Goal: Transaction & Acquisition: Purchase product/service

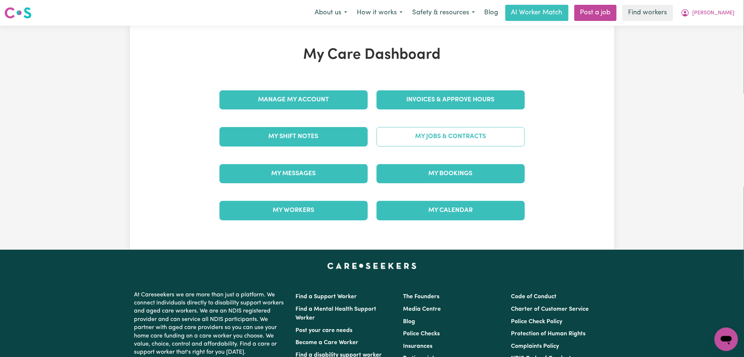
click at [485, 134] on link "My Jobs & Contracts" at bounding box center [450, 136] width 148 height 19
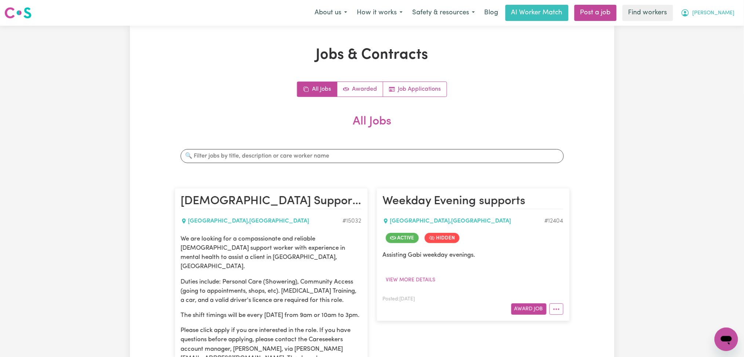
click at [720, 8] on button "Gabrielle" at bounding box center [707, 12] width 63 height 15
click at [714, 43] on link "Logout" at bounding box center [710, 42] width 58 height 14
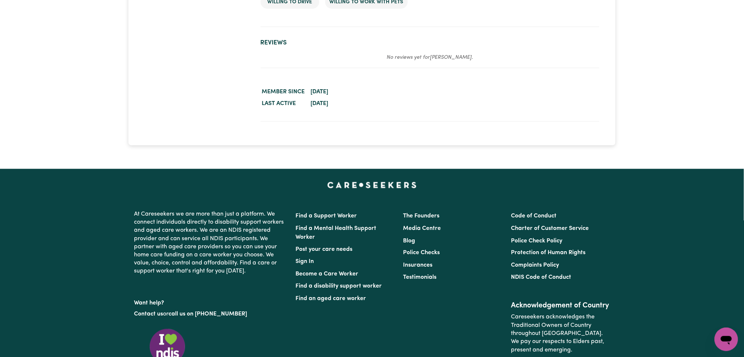
scroll to position [1174, 0]
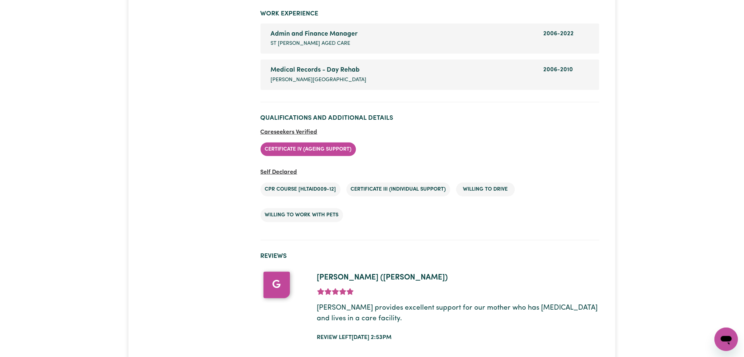
scroll to position [1072, 0]
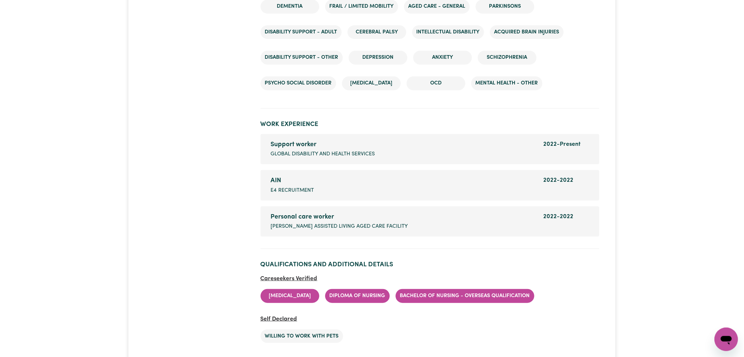
scroll to position [1059, 0]
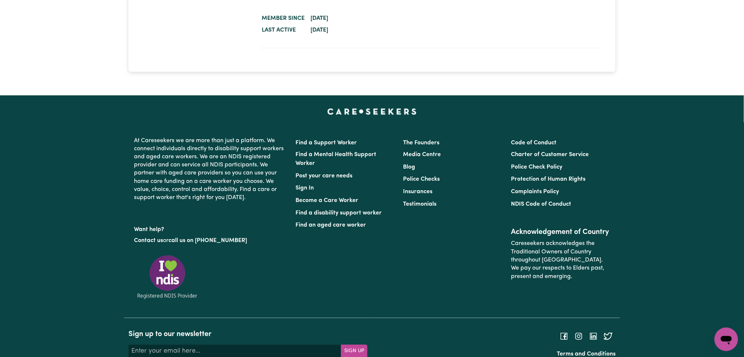
scroll to position [1174, 0]
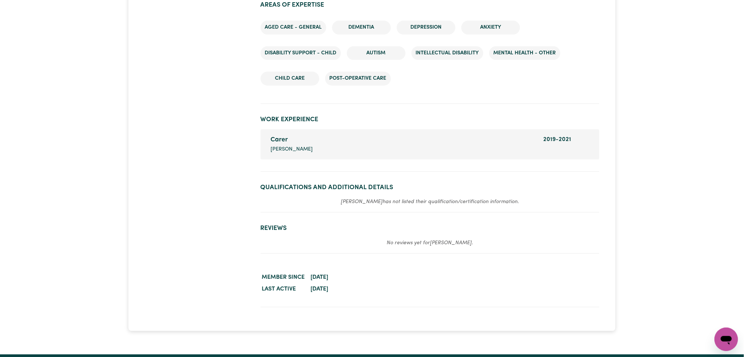
scroll to position [932, 0]
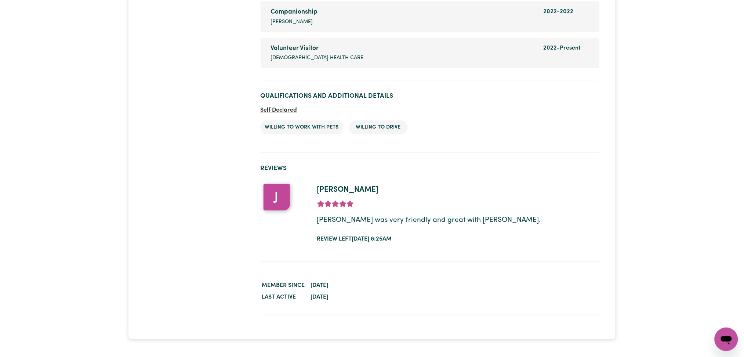
scroll to position [1018, 0]
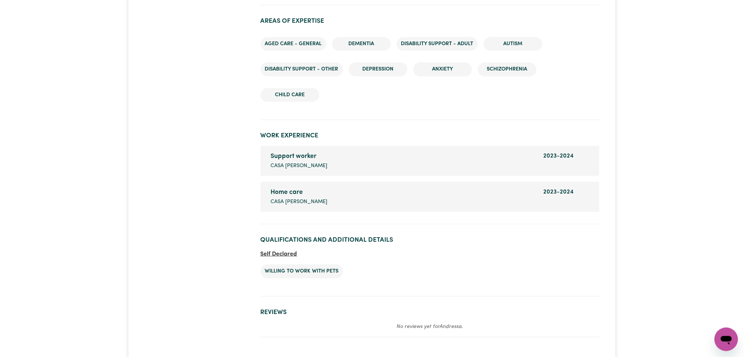
scroll to position [1006, 0]
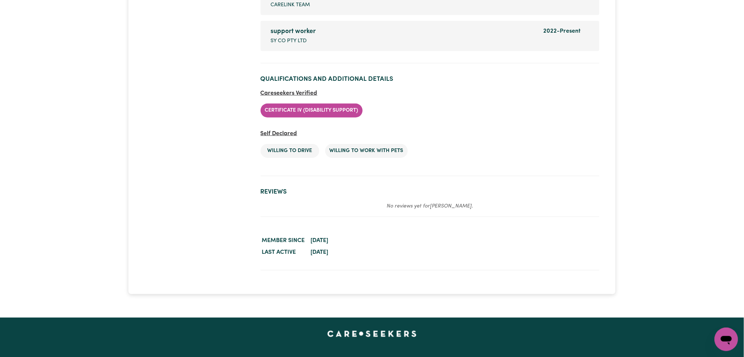
scroll to position [1184, 0]
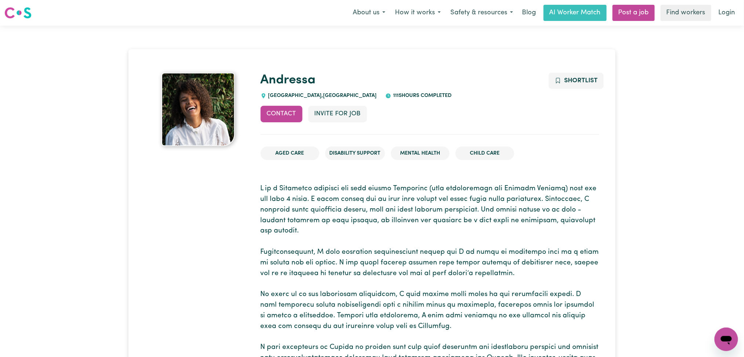
click at [368, 194] on p at bounding box center [430, 304] width 339 height 243
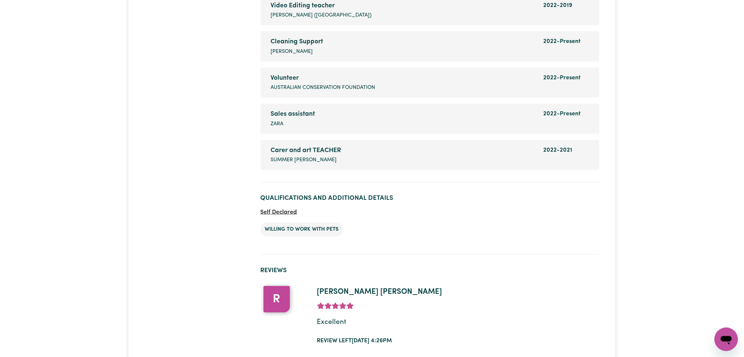
scroll to position [1191, 0]
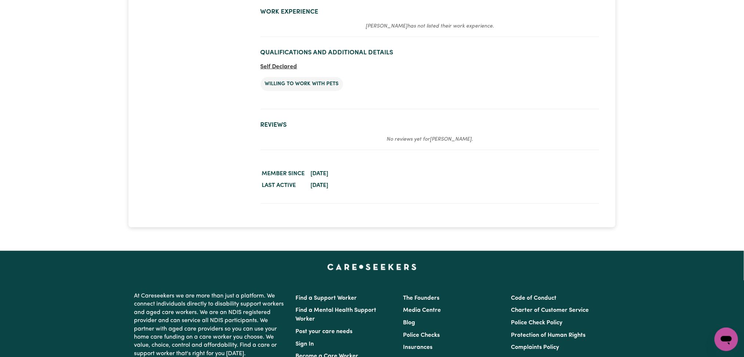
scroll to position [1123, 0]
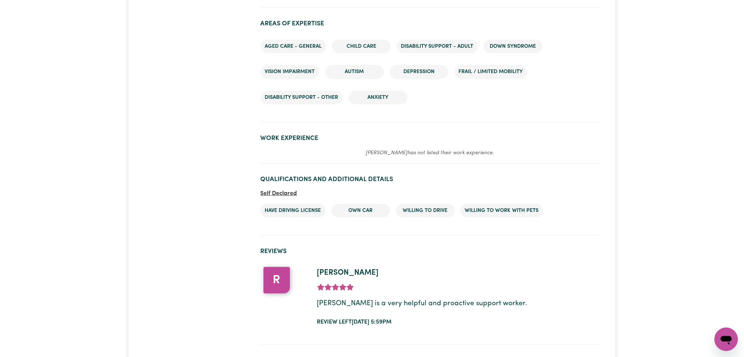
scroll to position [1075, 0]
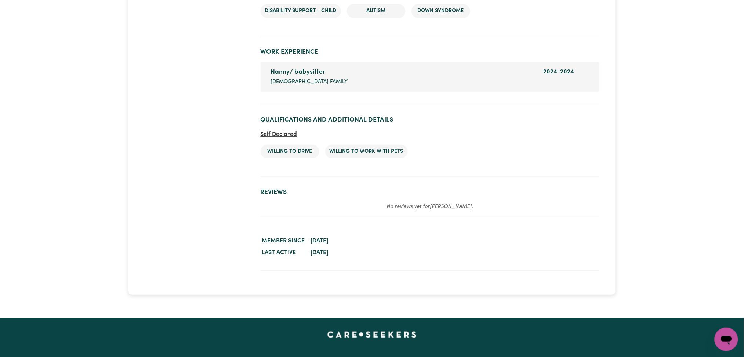
scroll to position [1018, 0]
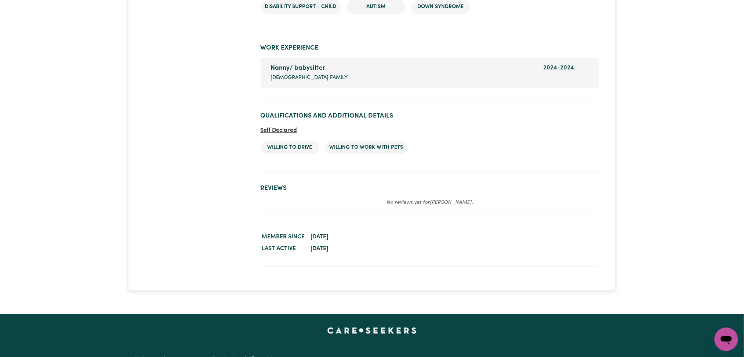
click at [539, 188] on section "Reviews No reviews yet for [PERSON_NAME] ." at bounding box center [430, 195] width 339 height 35
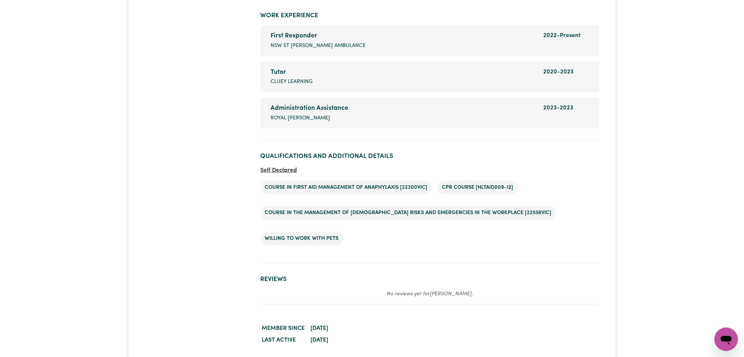
scroll to position [1063, 0]
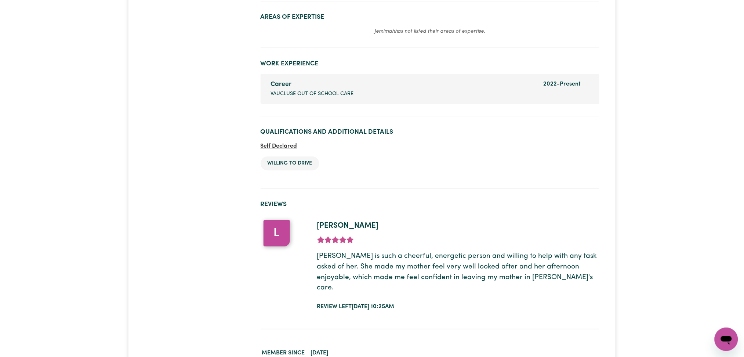
scroll to position [918, 0]
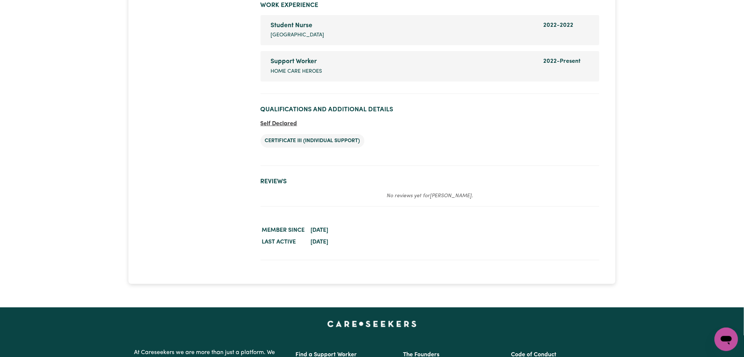
scroll to position [981, 0]
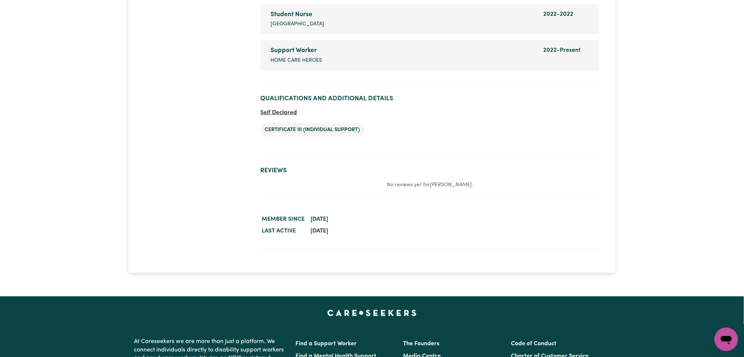
click at [476, 229] on dd "July 29, 2025" at bounding box center [454, 231] width 290 height 12
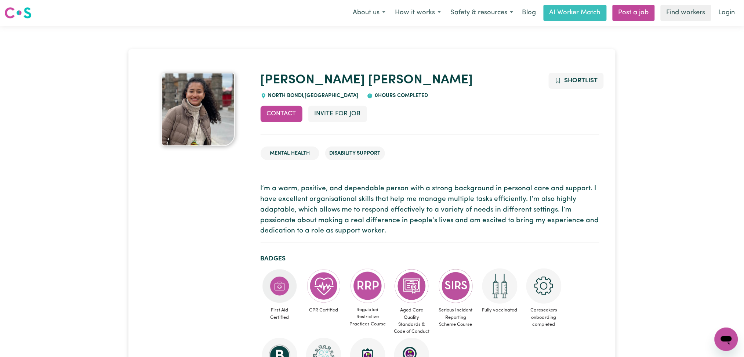
click at [325, 227] on p "I’m a warm, positive, and dependable person with a strong background in persona…" at bounding box center [430, 209] width 339 height 53
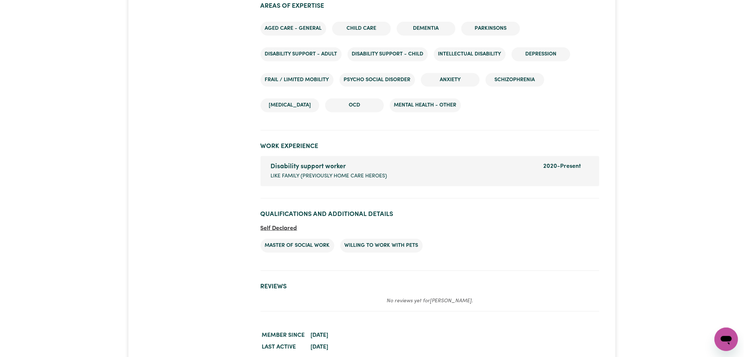
scroll to position [1116, 0]
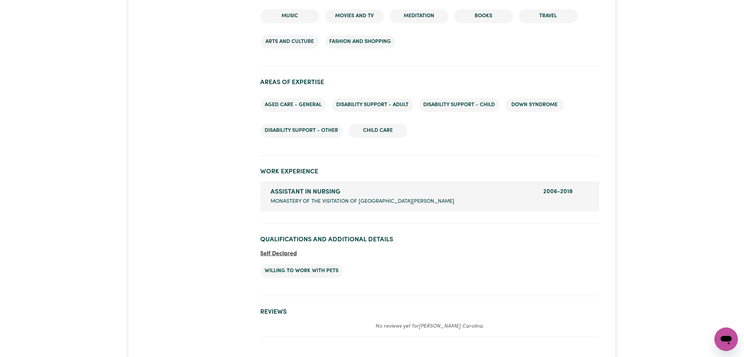
scroll to position [934, 0]
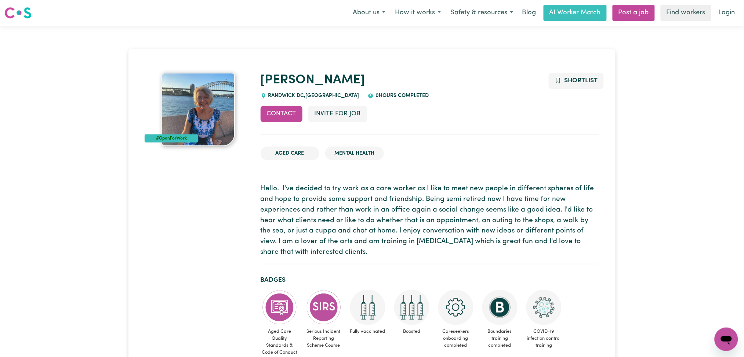
click at [278, 206] on p "Hello. I've decided to try work as a care worker as I like to meet new people i…" at bounding box center [430, 220] width 339 height 74
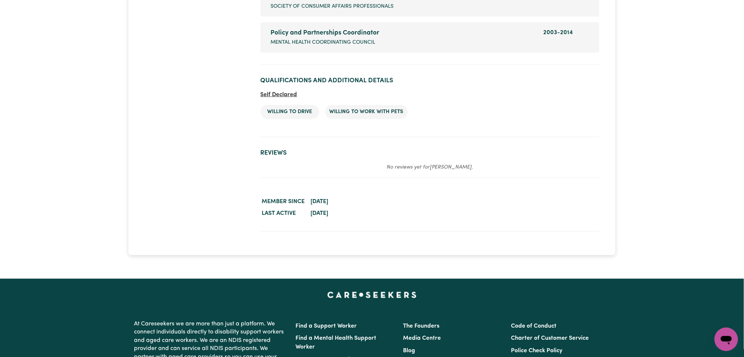
scroll to position [1137, 0]
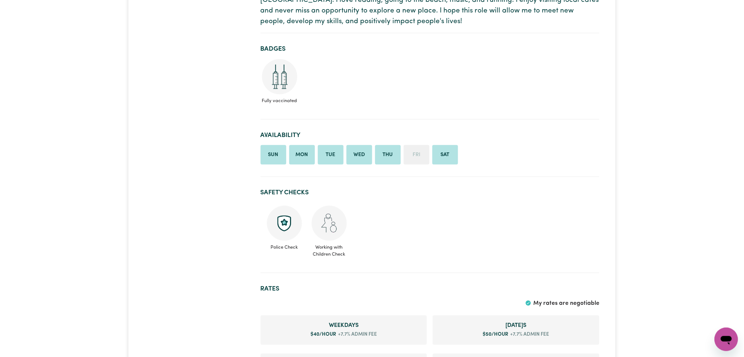
scroll to position [62, 0]
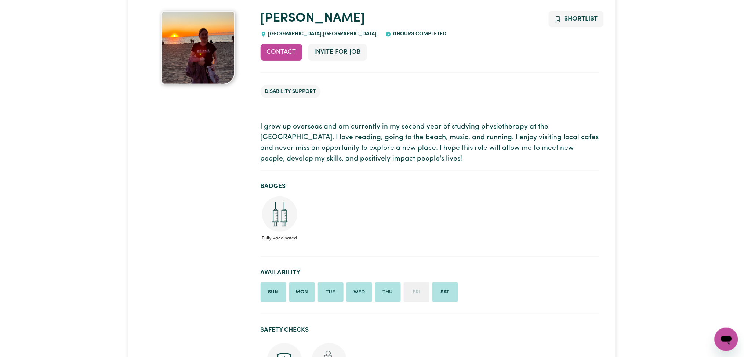
click at [262, 141] on p "I grew up overseas and am currently in my second year of studying physiotherapy…" at bounding box center [430, 143] width 339 height 42
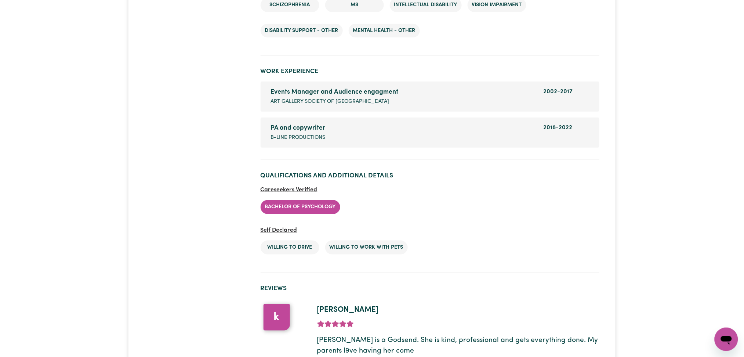
scroll to position [1177, 0]
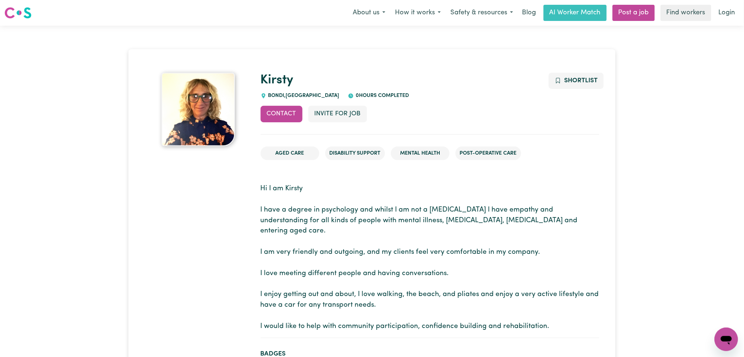
click at [321, 195] on p "Hi I am Kirsty I have a degree in psychology and whilst I am not a psychologist…" at bounding box center [430, 257] width 339 height 148
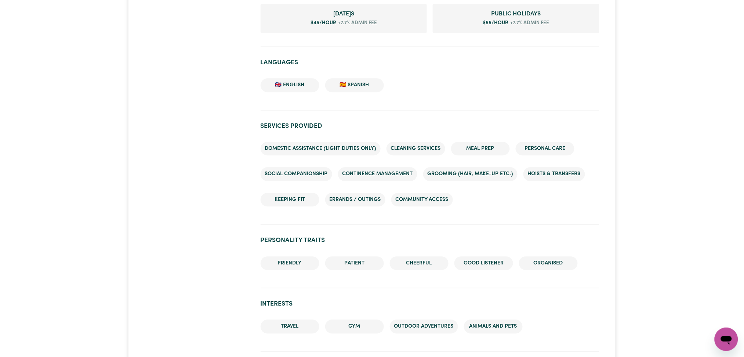
scroll to position [518, 0]
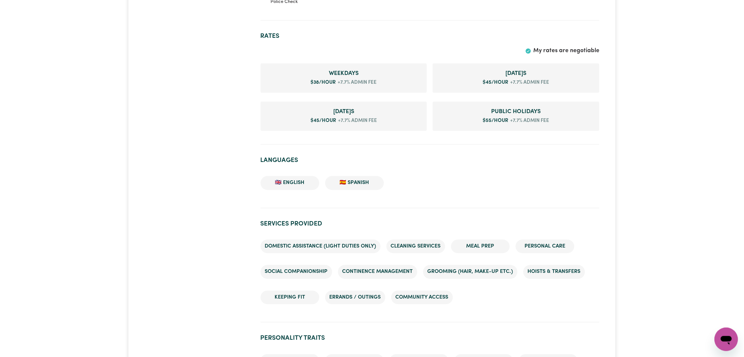
click at [210, 151] on div "#OpenForWork" at bounding box center [198, 207] width 116 height 1305
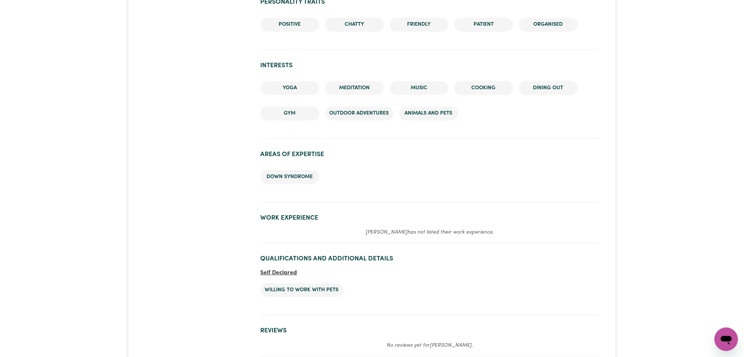
scroll to position [835, 0]
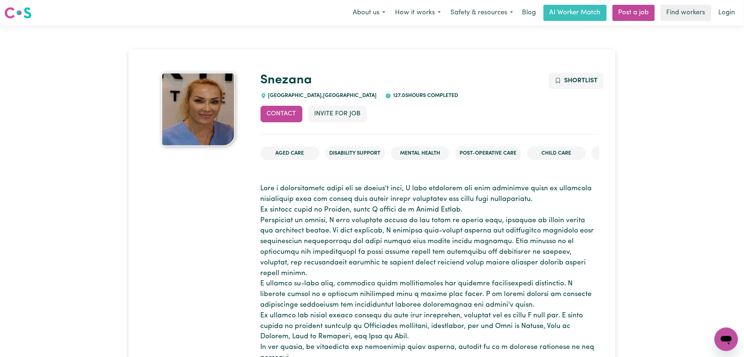
click at [289, 226] on p at bounding box center [430, 273] width 339 height 180
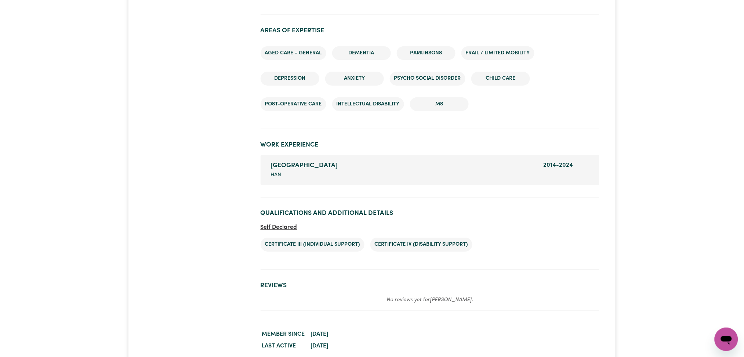
scroll to position [870, 0]
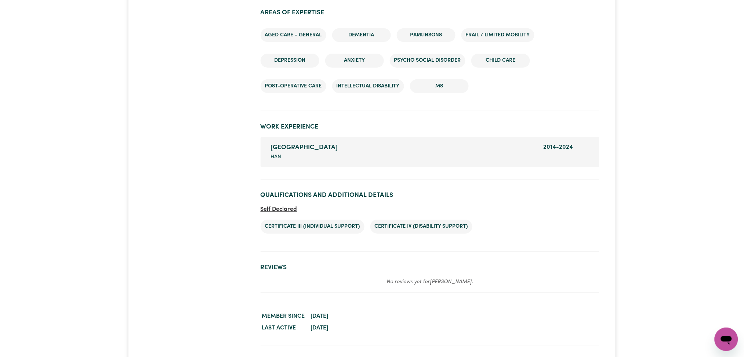
scroll to position [881, 0]
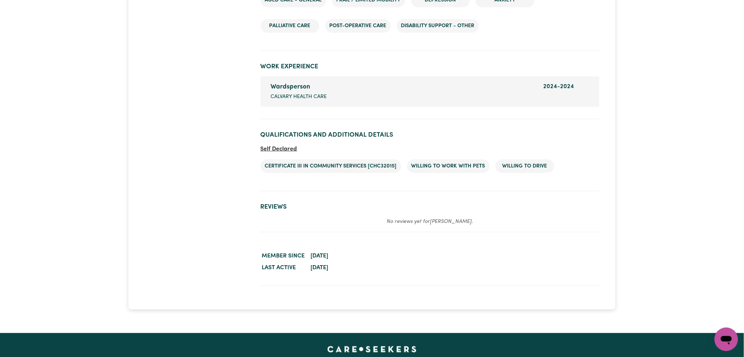
scroll to position [1098, 0]
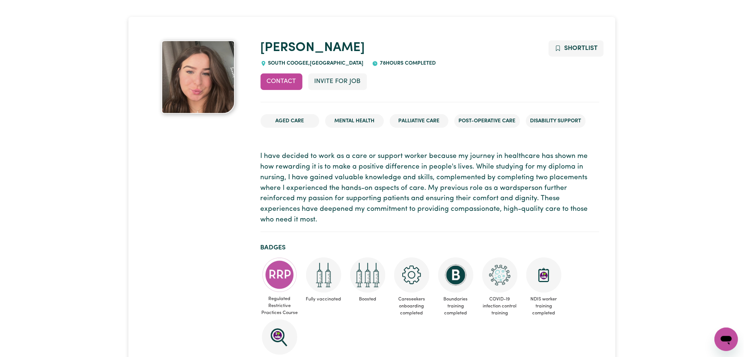
scroll to position [0, 0]
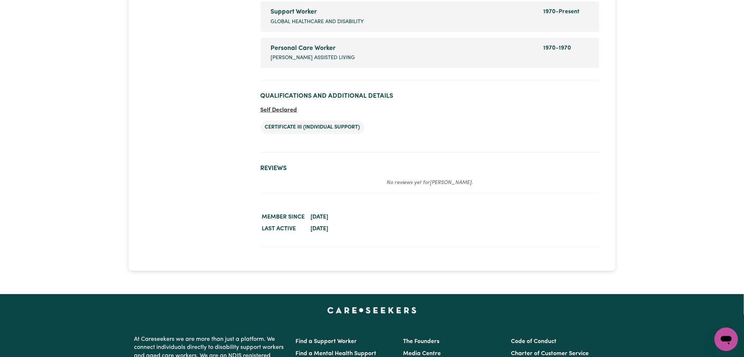
scroll to position [1087, 0]
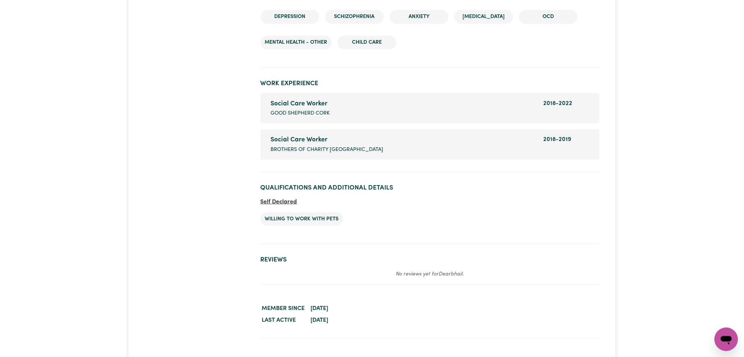
scroll to position [901, 0]
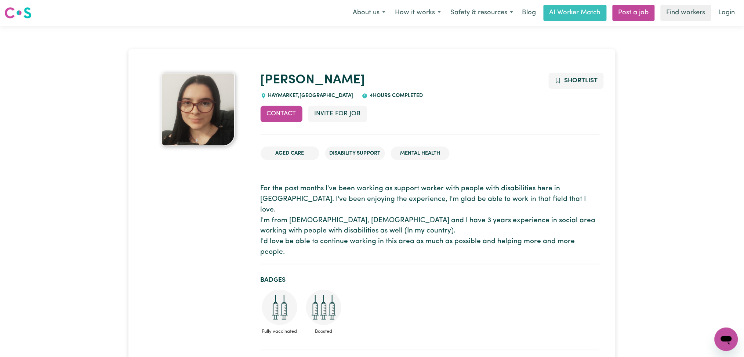
click at [373, 228] on p "For the past months I've been working as support worker with people with disabi…" at bounding box center [430, 220] width 339 height 74
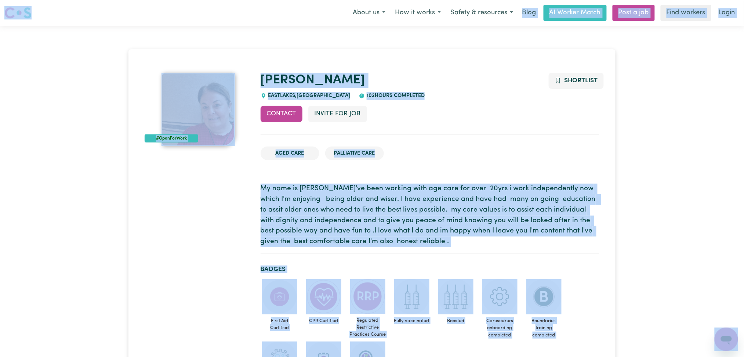
click at [230, 76] on img at bounding box center [197, 109] width 73 height 73
click at [239, 3] on nav "Menu About us How it works Safety & resources Blog AI Worker Match Post a job F…" at bounding box center [372, 13] width 744 height 26
click at [234, 20] on div "Menu About us How it works Safety & resources Blog AI Worker Match Post a job F…" at bounding box center [372, 12] width 744 height 17
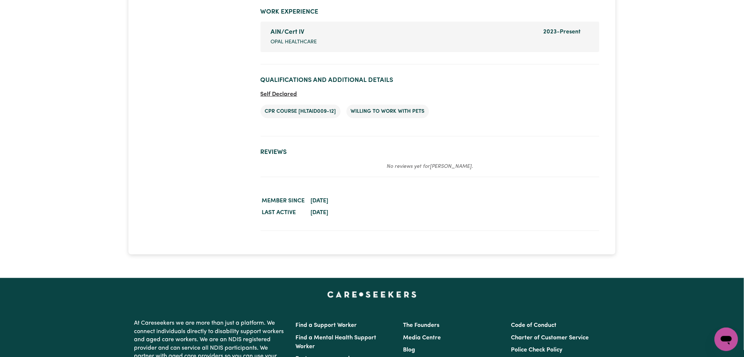
scroll to position [1144, 0]
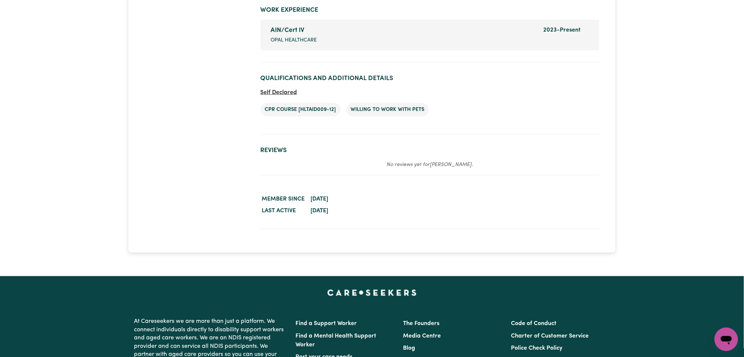
click at [521, 207] on dd "September 4, 2025" at bounding box center [454, 211] width 290 height 12
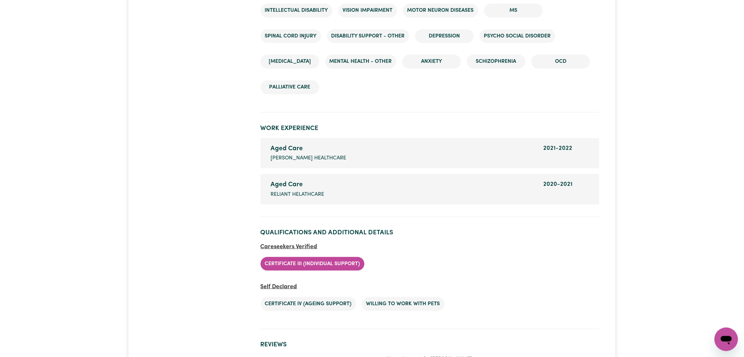
scroll to position [1214, 0]
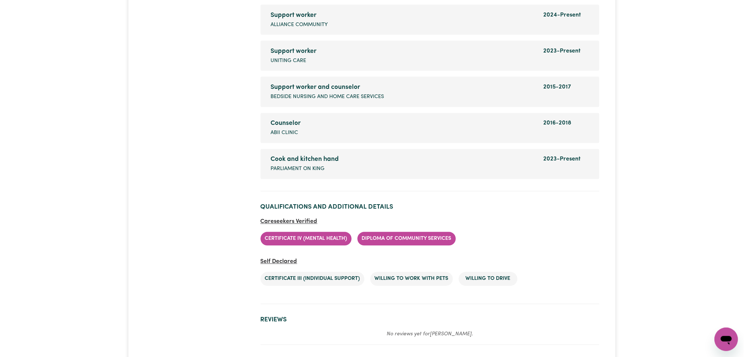
scroll to position [1511, 0]
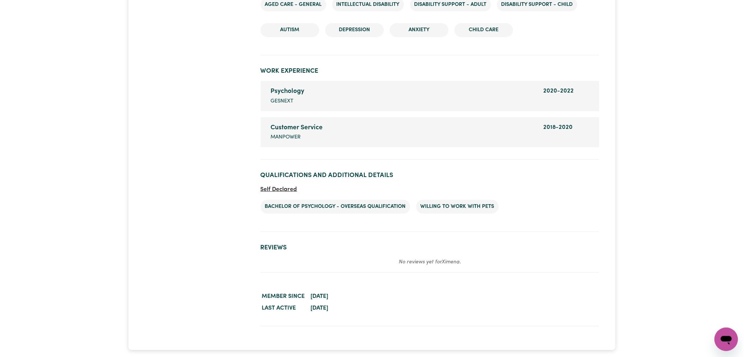
scroll to position [999, 0]
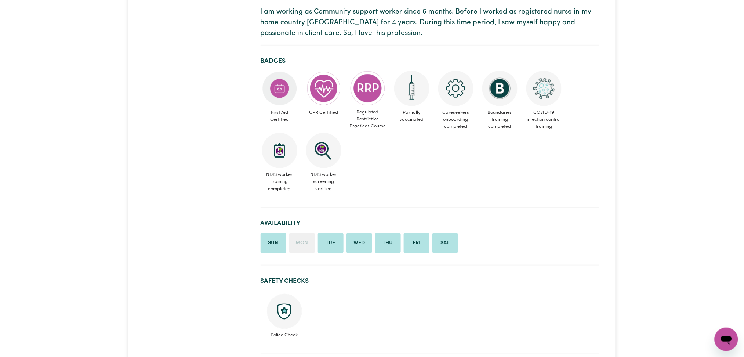
scroll to position [57, 0]
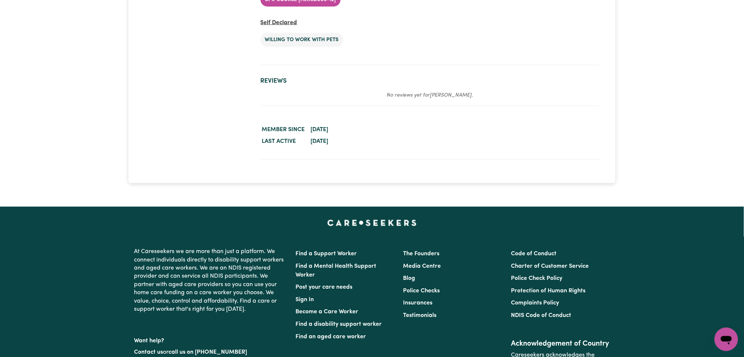
scroll to position [1092, 0]
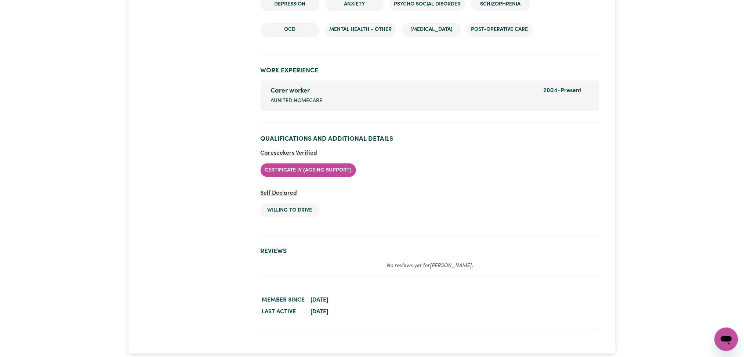
scroll to position [1154, 0]
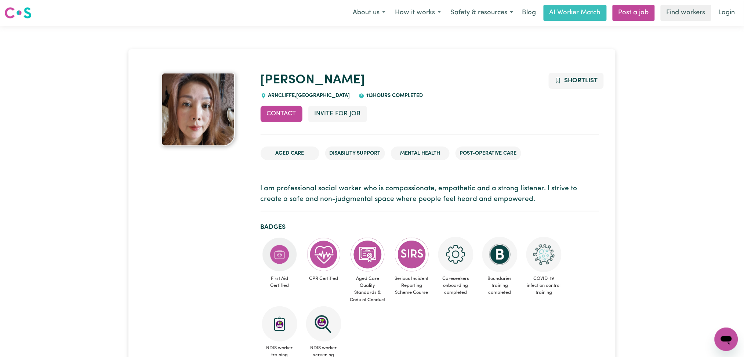
drag, startPoint x: 402, startPoint y: 42, endPoint x: 387, endPoint y: 51, distance: 17.6
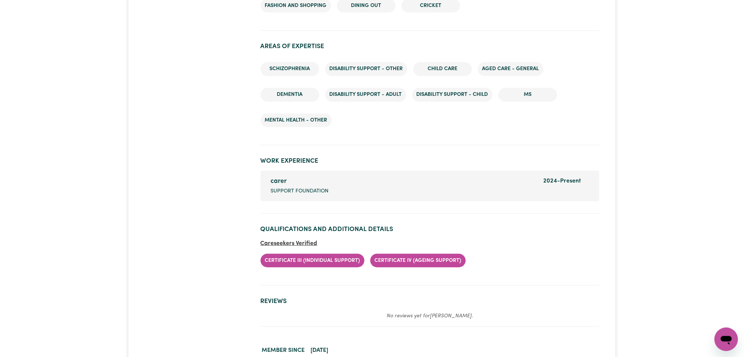
scroll to position [1027, 0]
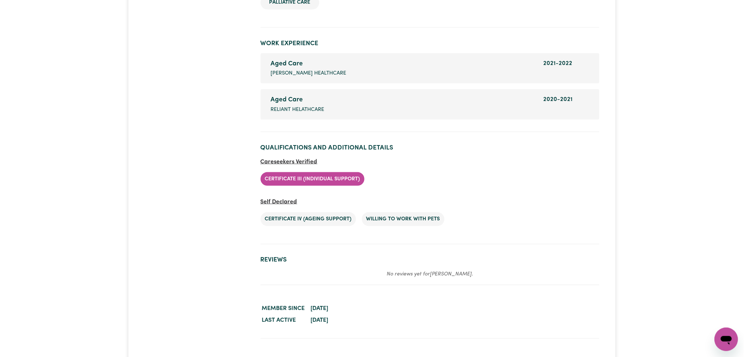
scroll to position [1289, 0]
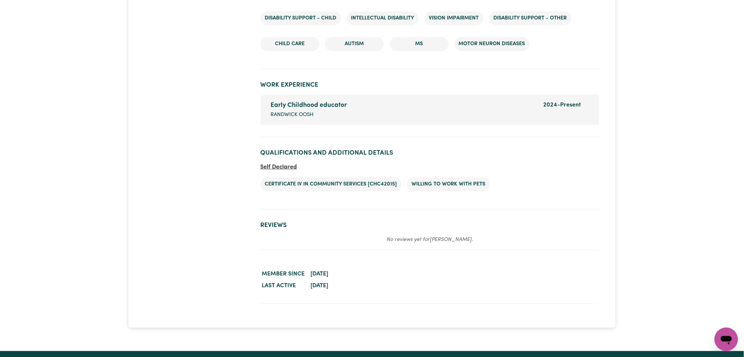
scroll to position [1059, 0]
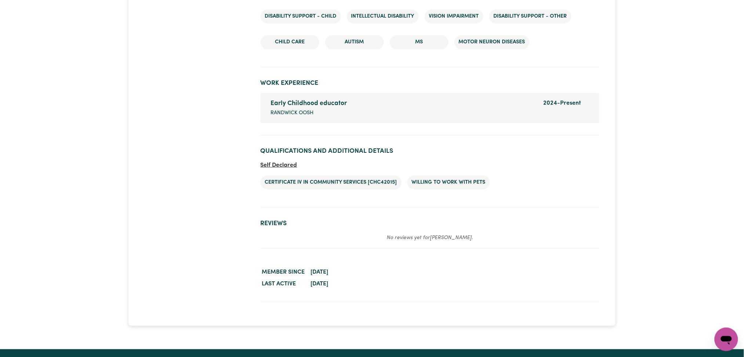
click at [587, 227] on h2 "Reviews" at bounding box center [430, 223] width 339 height 8
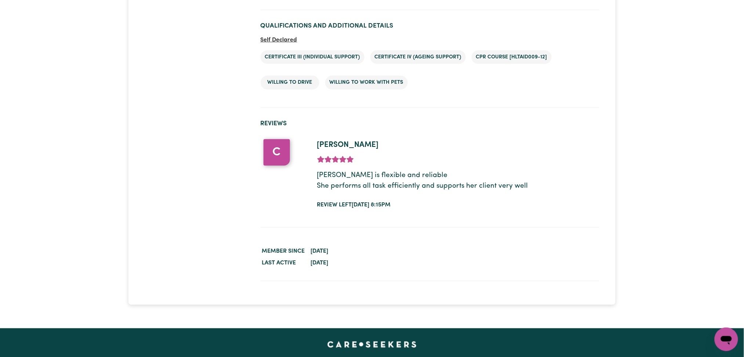
scroll to position [1115, 0]
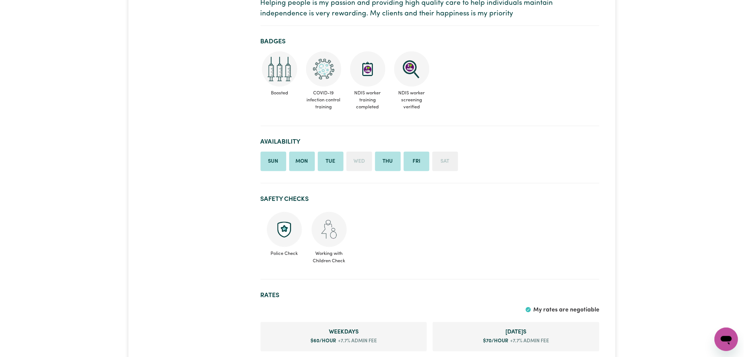
scroll to position [0, 0]
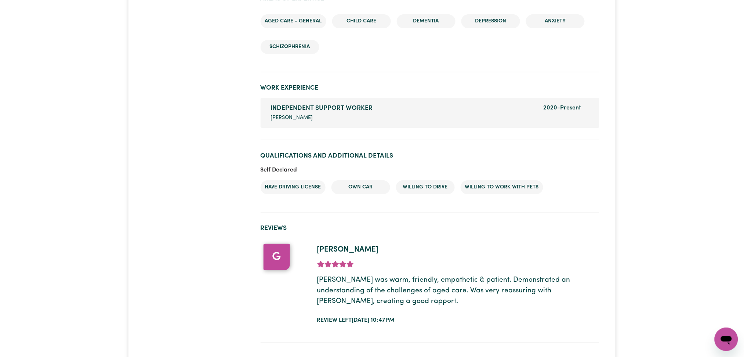
scroll to position [919, 0]
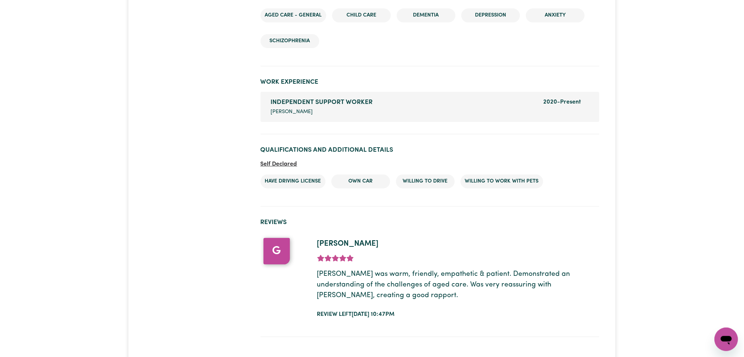
click at [265, 152] on section "Qualifications and Additional Details Self Declared Have driving license Own Ca…" at bounding box center [430, 173] width 339 height 66
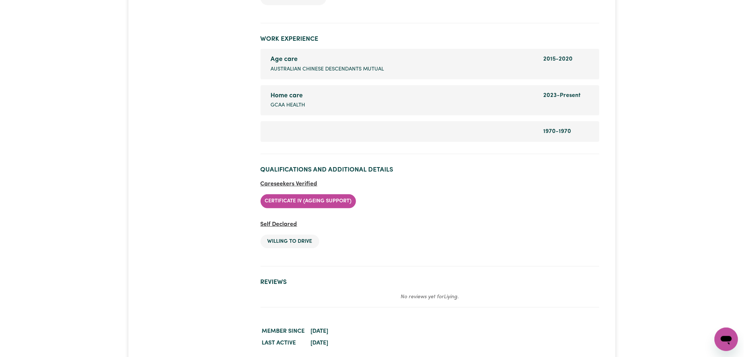
scroll to position [1023, 0]
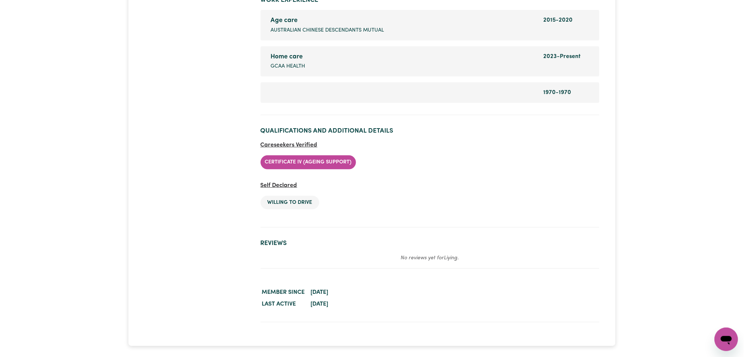
click at [490, 170] on ul "Certificate IV (Ageing Support)" at bounding box center [430, 162] width 339 height 26
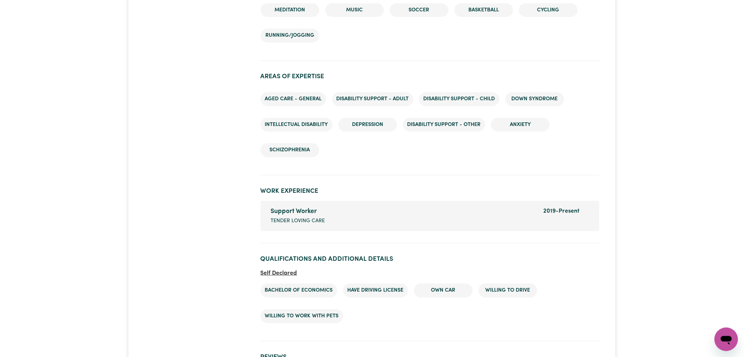
scroll to position [1009, 0]
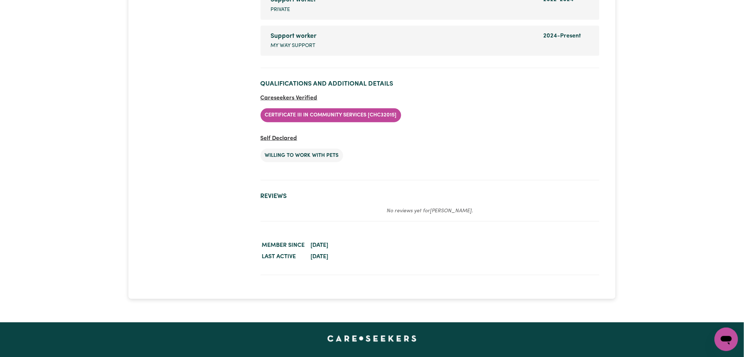
scroll to position [1272, 0]
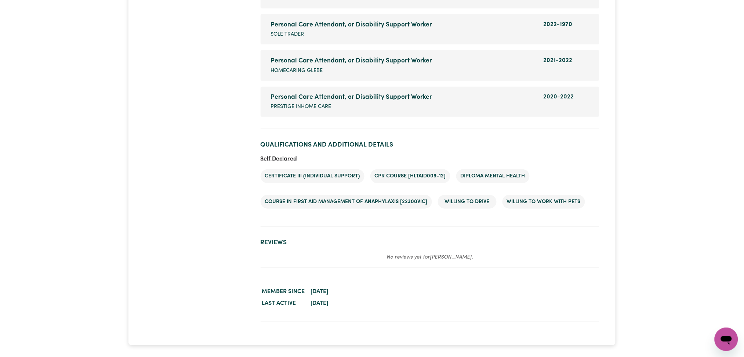
scroll to position [1161, 0]
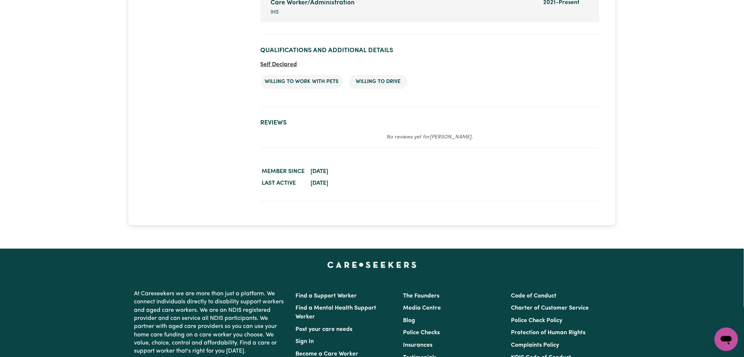
scroll to position [908, 0]
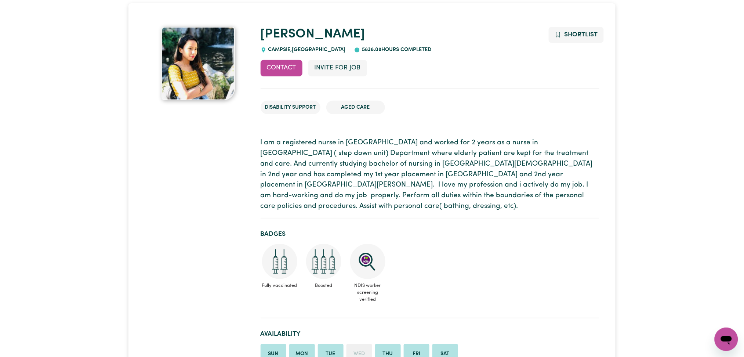
scroll to position [12, 0]
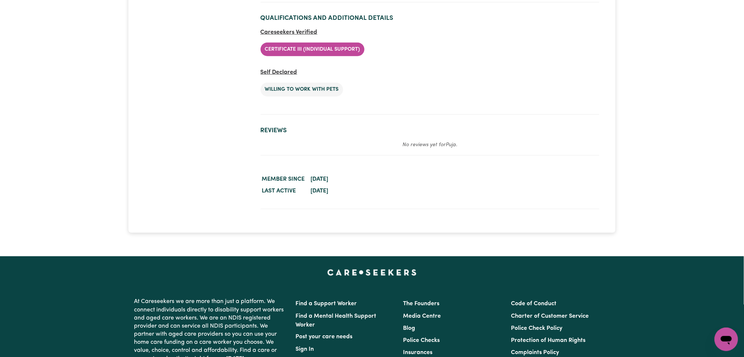
scroll to position [1190, 0]
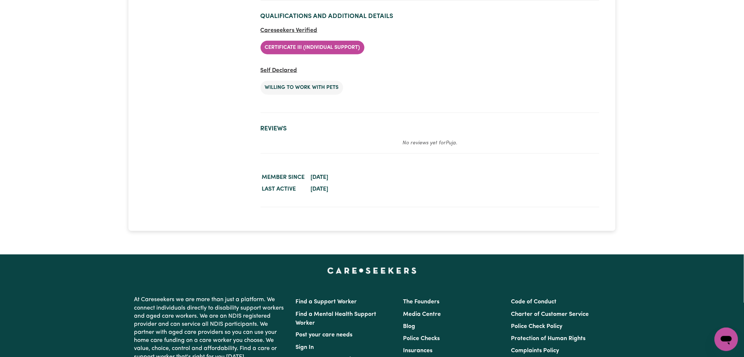
click at [538, 185] on dd "[DATE]" at bounding box center [454, 189] width 290 height 12
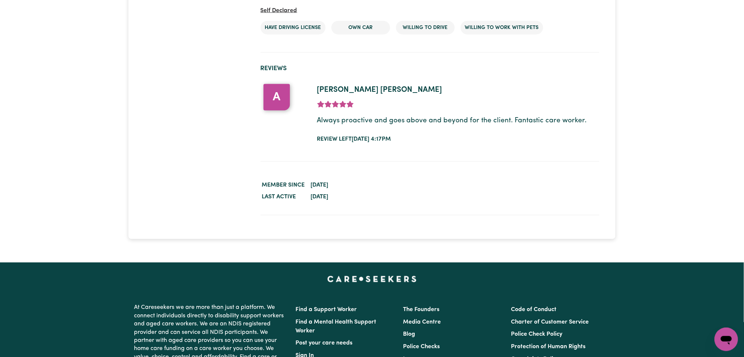
scroll to position [1341, 0]
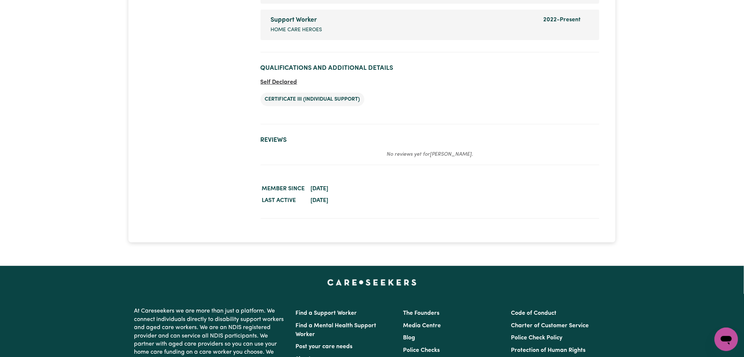
scroll to position [880, 0]
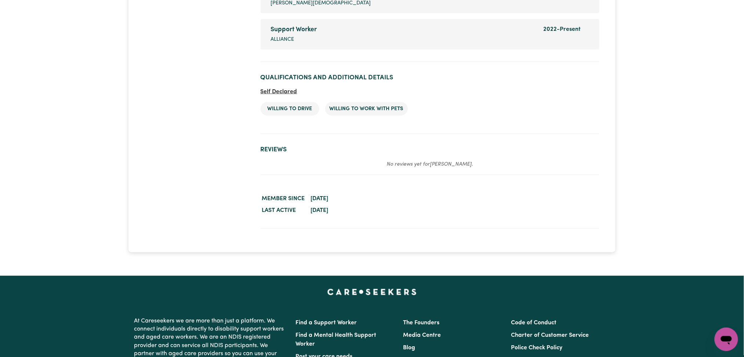
scroll to position [1149, 0]
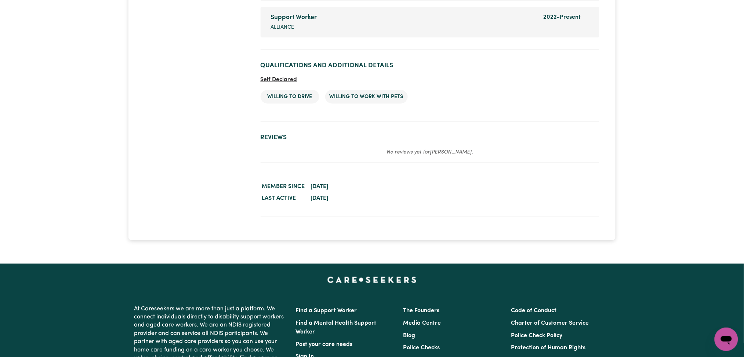
click at [334, 128] on section "Reviews No reviews yet for Garima ." at bounding box center [430, 145] width 339 height 35
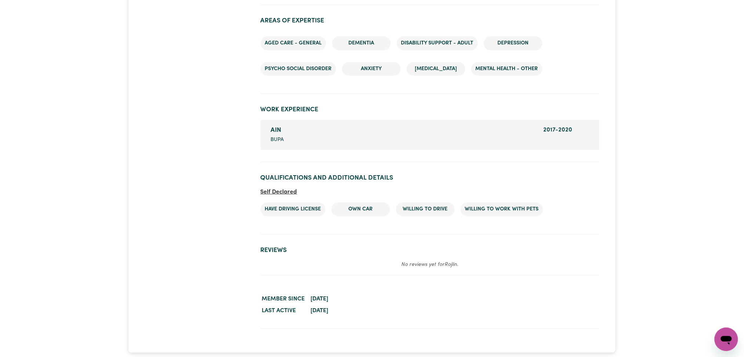
scroll to position [906, 0]
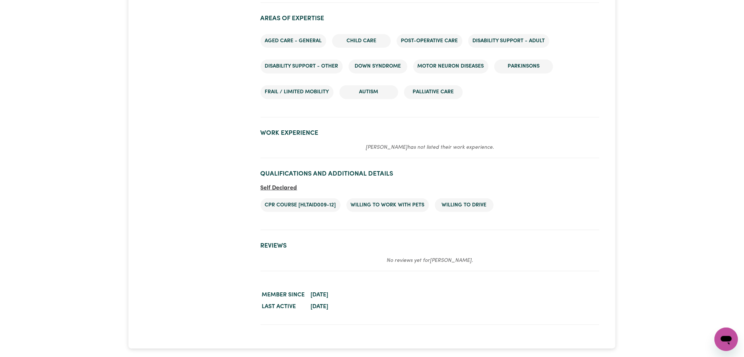
scroll to position [989, 0]
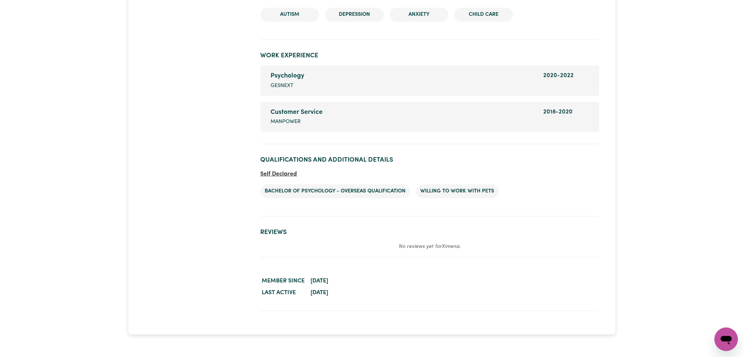
scroll to position [1016, 0]
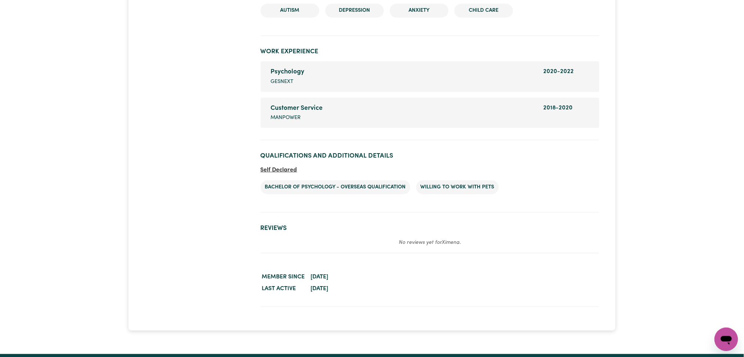
click at [559, 189] on ul "Bachelor of psychology - overseas qualification Willing to work with pets" at bounding box center [430, 187] width 339 height 26
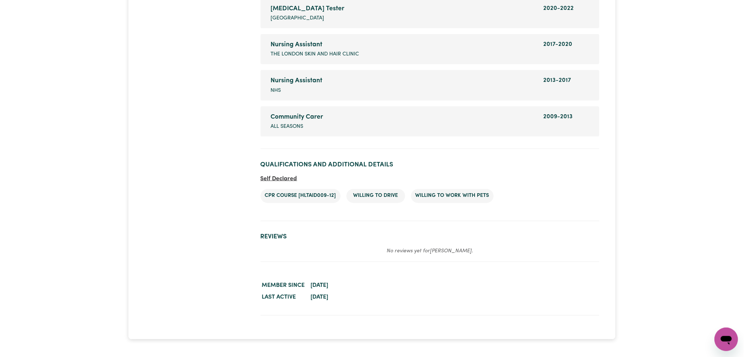
scroll to position [1288, 0]
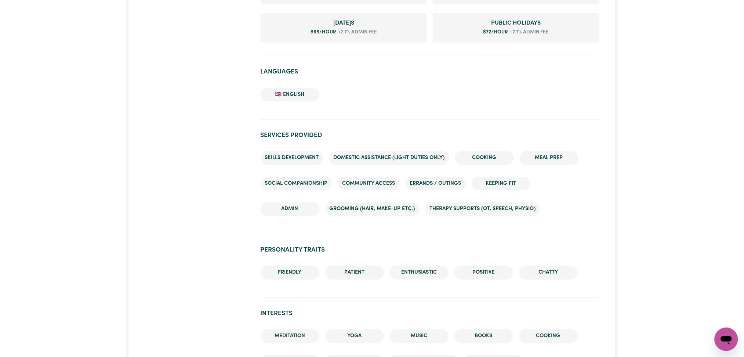
scroll to position [783, 0]
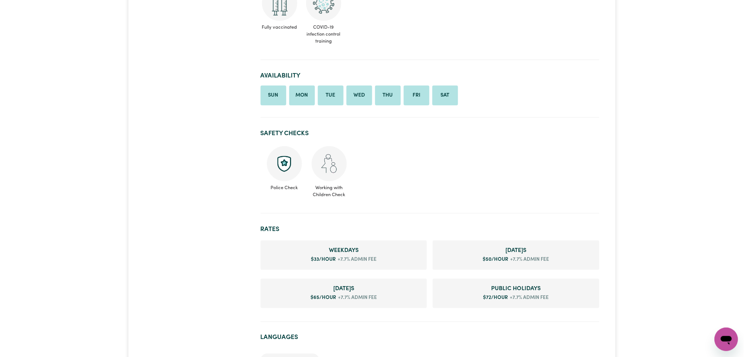
scroll to position [34, 0]
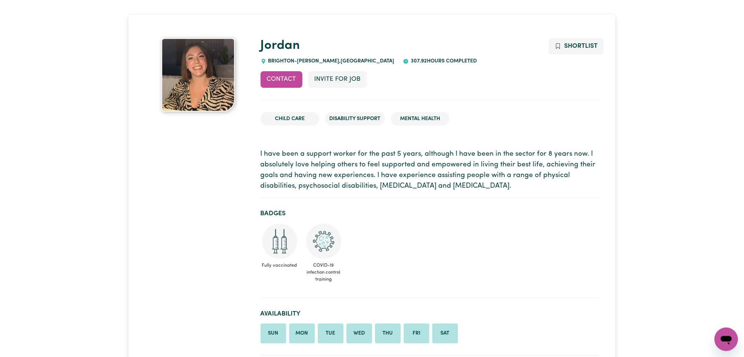
click at [344, 159] on p "I have been a support worker for the past 5 years, although I have been in the …" at bounding box center [430, 170] width 339 height 42
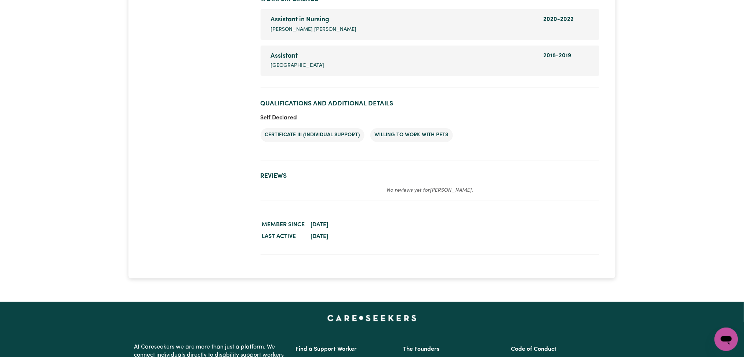
scroll to position [997, 0]
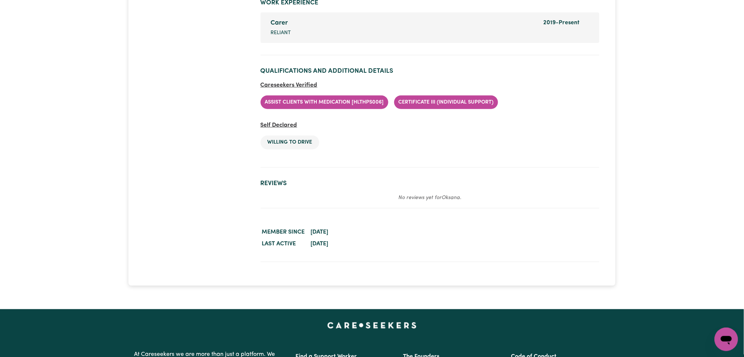
scroll to position [1142, 0]
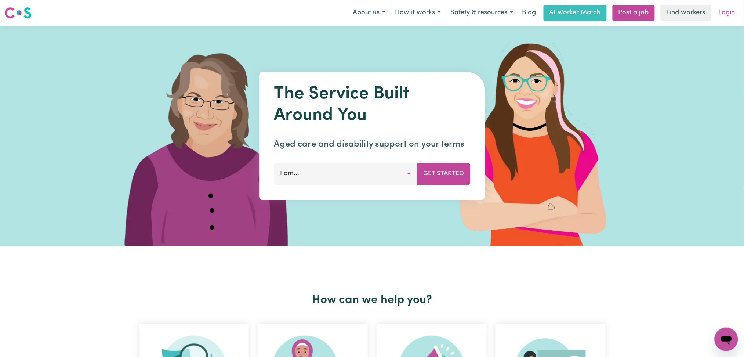
click at [725, 10] on link "Login" at bounding box center [726, 13] width 25 height 16
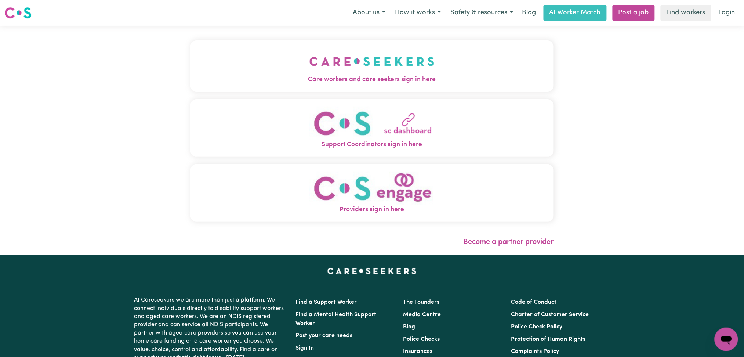
click at [335, 52] on img "Care workers and care seekers sign in here" at bounding box center [371, 61] width 125 height 27
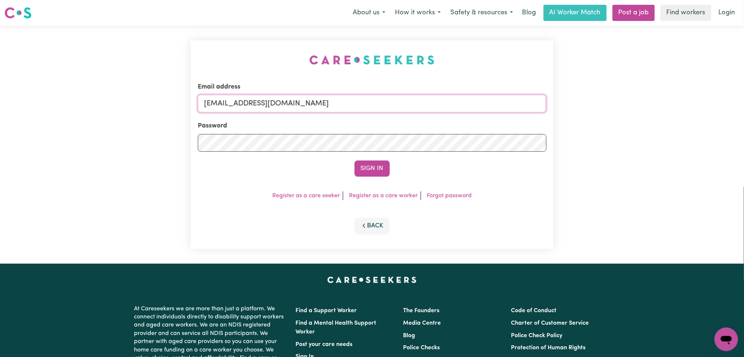
drag, startPoint x: 302, startPoint y: 109, endPoint x: 297, endPoint y: 112, distance: 5.3
click at [301, 109] on input "[EMAIL_ADDRESS][DOMAIN_NAME]" at bounding box center [372, 104] width 349 height 18
drag, startPoint x: 243, startPoint y: 103, endPoint x: 454, endPoint y: 121, distance: 211.0
click at [454, 121] on form "Email address Superuser~[EMAIL_ADDRESS][DOMAIN_NAME] Password Sign In" at bounding box center [372, 129] width 349 height 94
type input "Superuser~[EMAIL_ADDRESS][DOMAIN_NAME]"
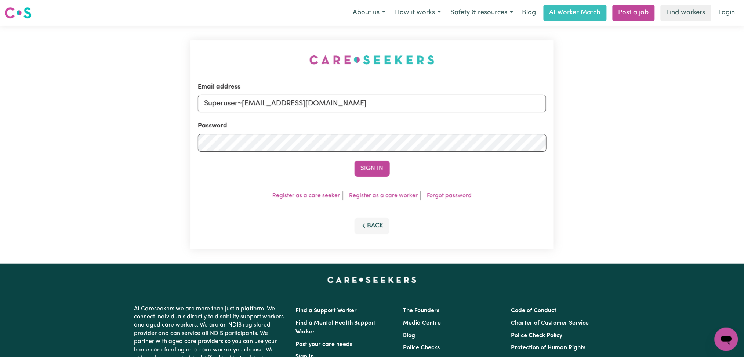
click at [378, 183] on div "Email address Superuser~[EMAIL_ADDRESS][DOMAIN_NAME] Password Sign In Register …" at bounding box center [371, 144] width 363 height 208
click at [376, 162] on button "Sign In" at bounding box center [371, 168] width 35 height 16
